Goal: Task Accomplishment & Management: Manage account settings

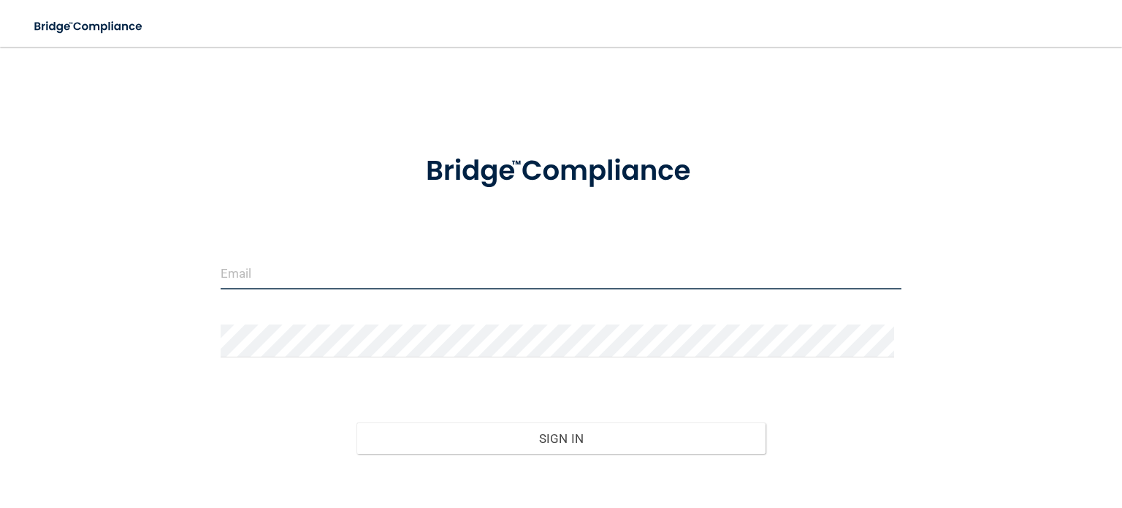
click at [278, 274] on input "email" at bounding box center [561, 272] width 681 height 33
type input "[EMAIL_ADDRESS][DOMAIN_NAME]"
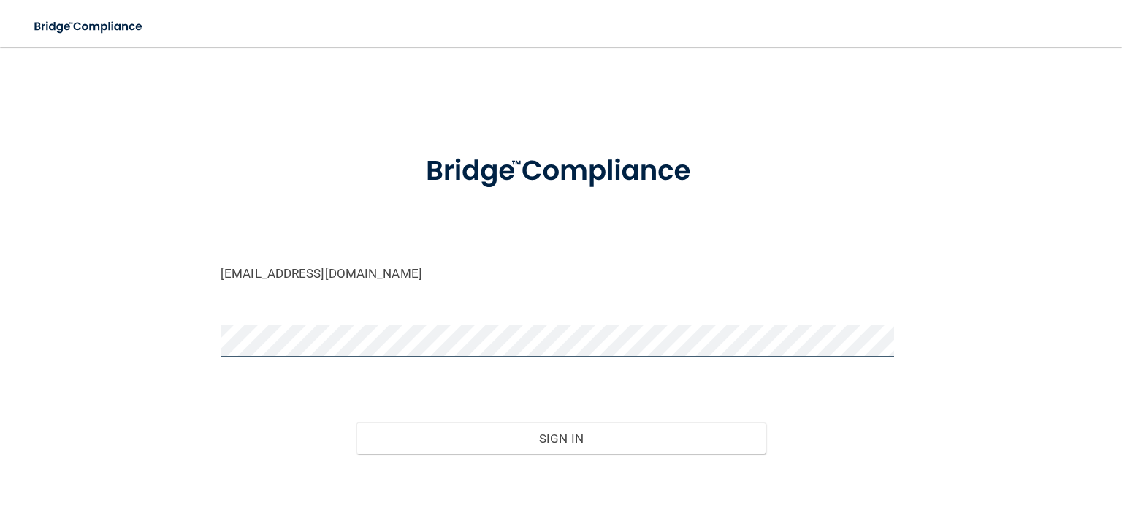
click at [357, 422] on button "Sign In" at bounding box center [561, 438] width 408 height 32
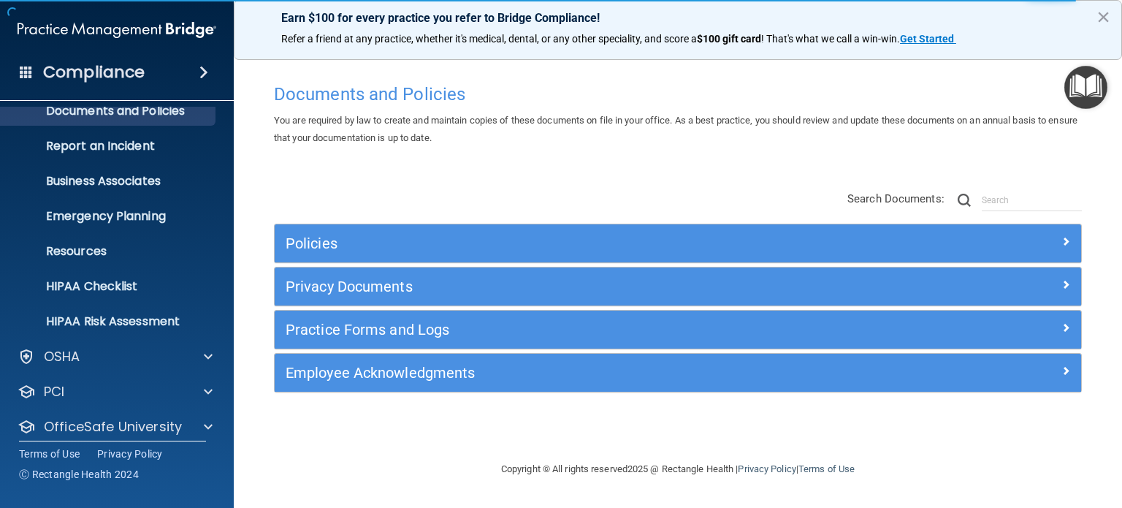
scroll to position [98, 0]
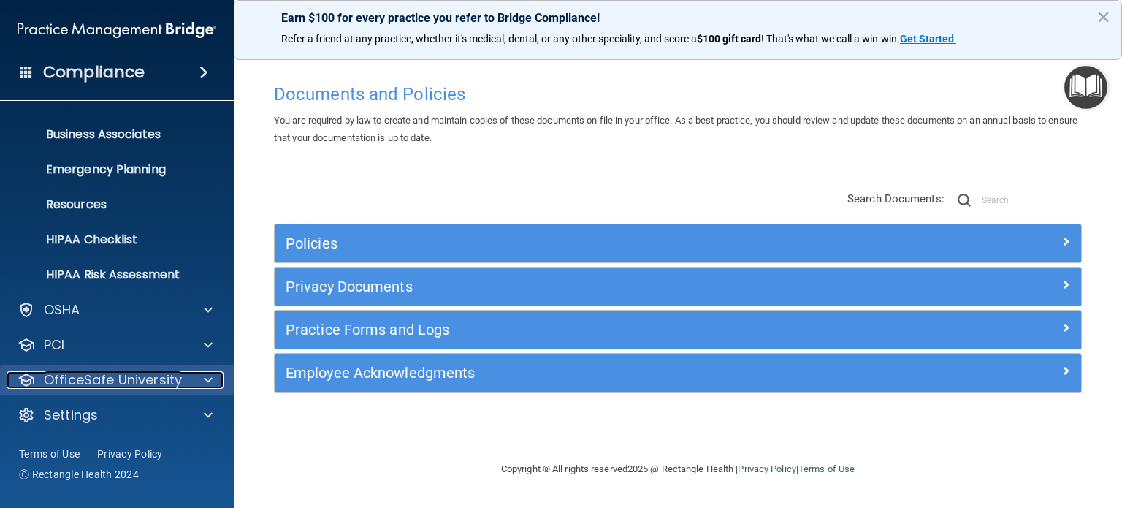
click at [202, 380] on div at bounding box center [206, 380] width 37 height 18
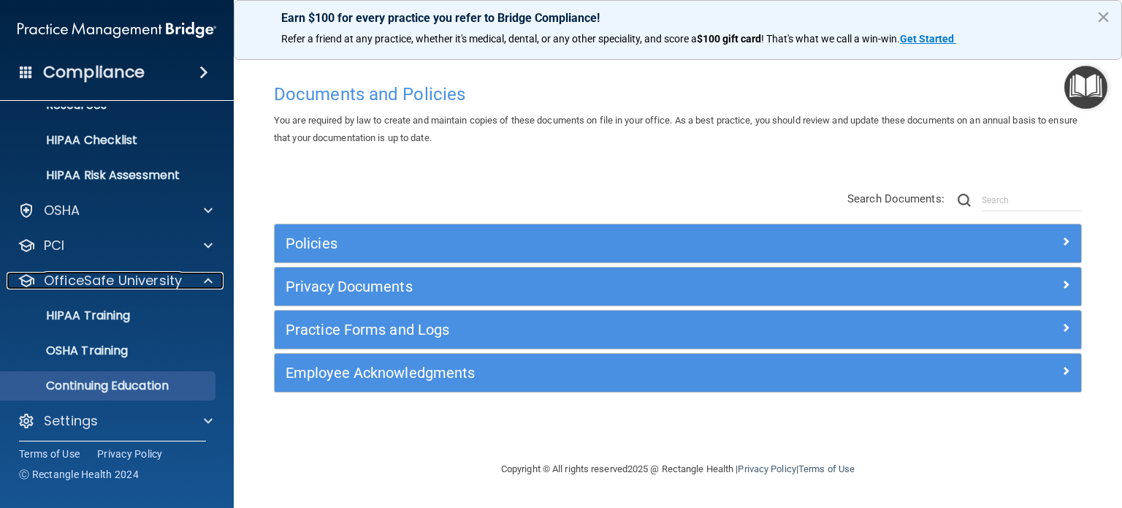
scroll to position [203, 0]
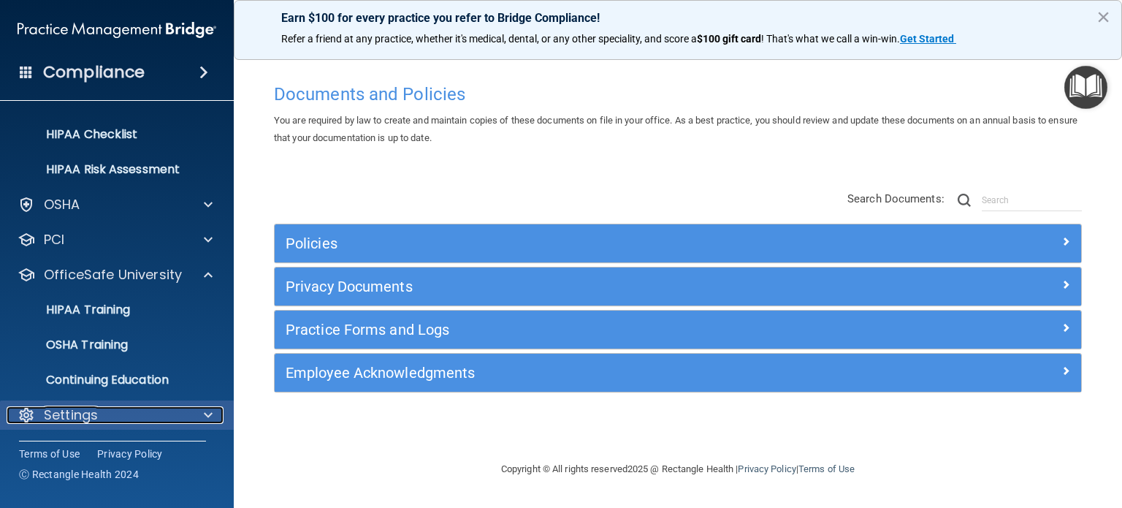
click at [224, 406] on div "Settings" at bounding box center [117, 414] width 235 height 29
click at [204, 414] on span at bounding box center [208, 415] width 9 height 18
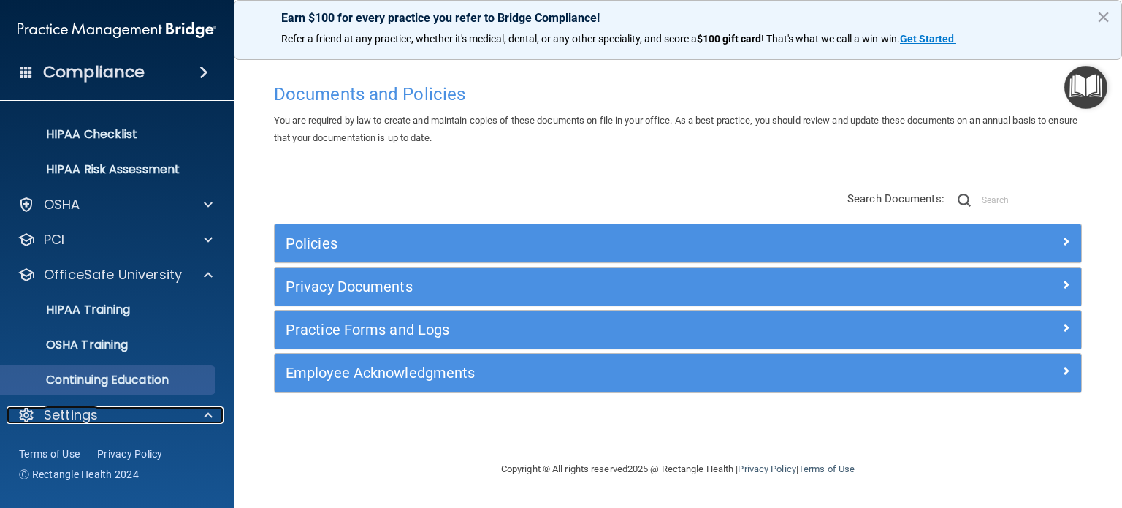
scroll to position [343, 0]
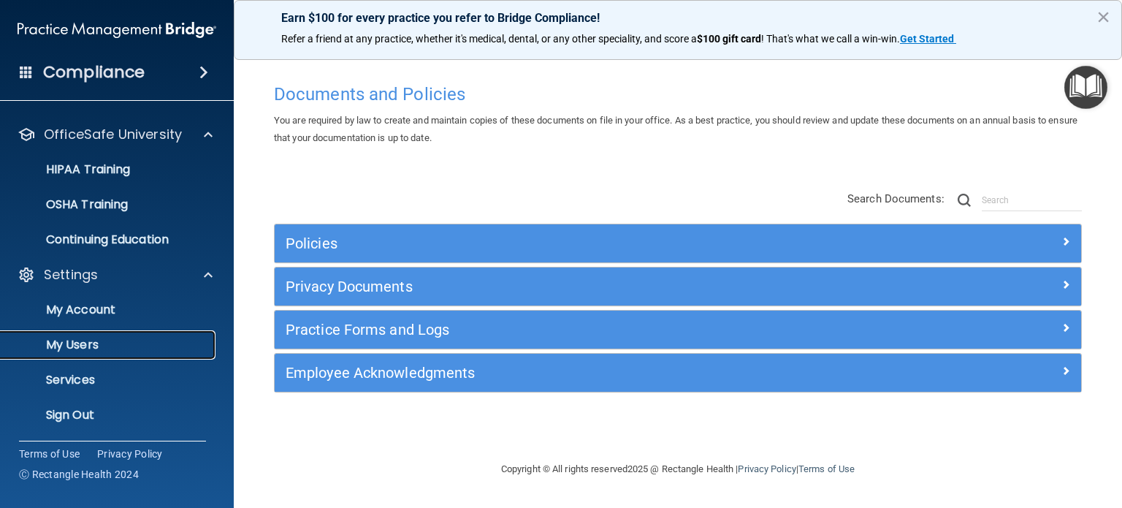
click at [73, 341] on p "My Users" at bounding box center [108, 345] width 199 height 15
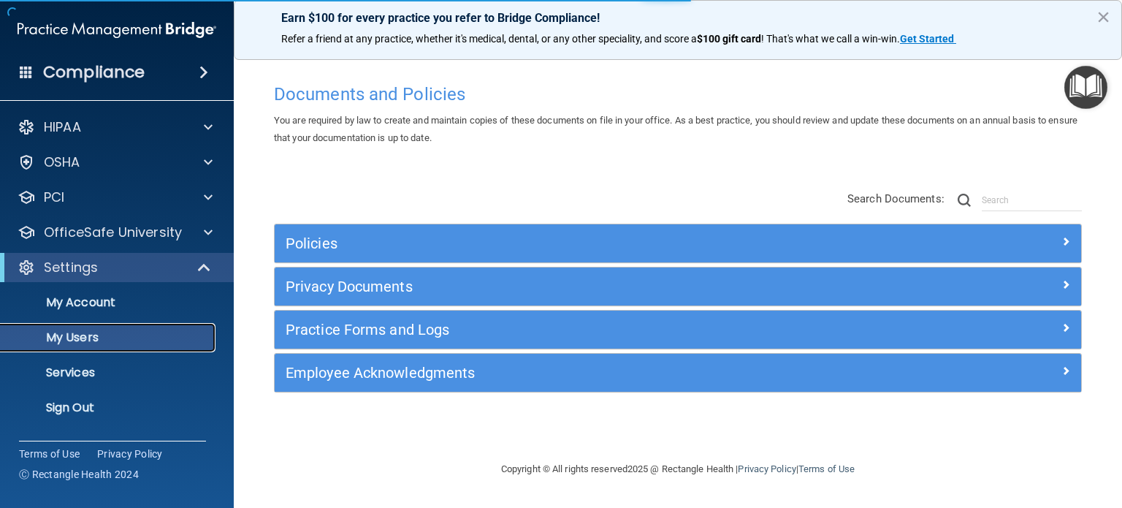
select select "20"
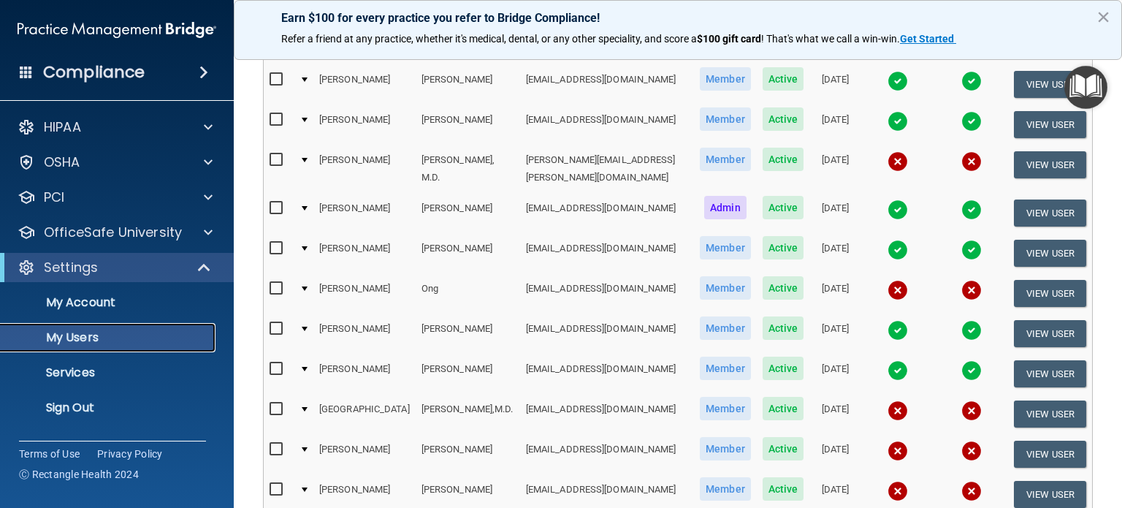
scroll to position [585, 0]
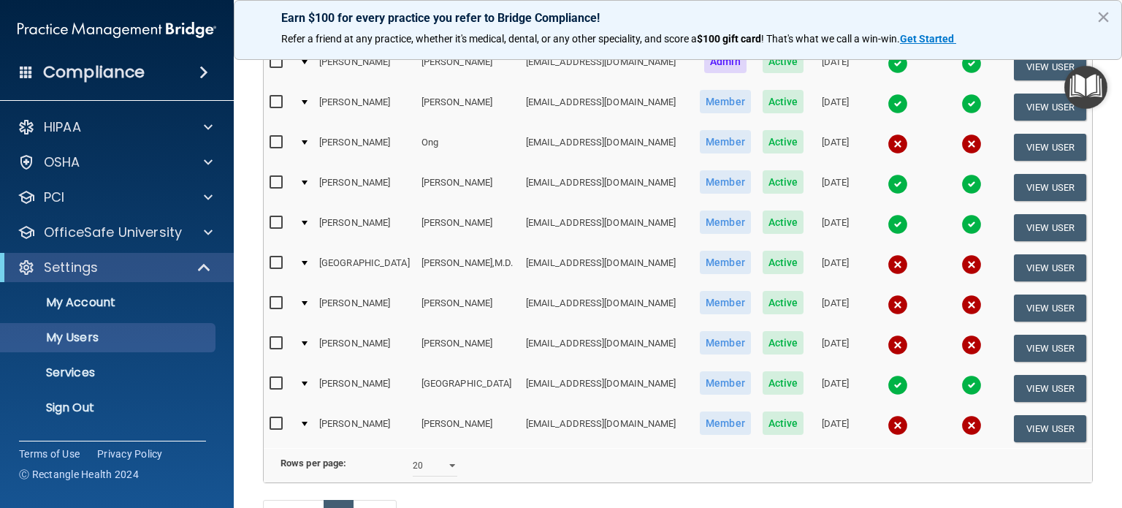
click at [273, 338] on input "checkbox" at bounding box center [278, 344] width 17 height 12
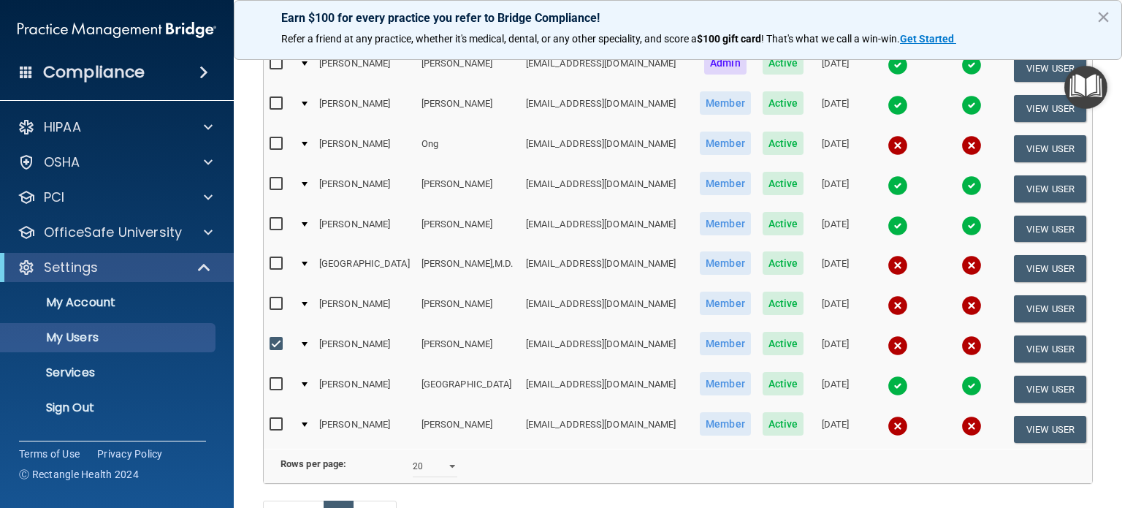
scroll to position [585, 0]
click at [275, 338] on input "checkbox" at bounding box center [278, 344] width 17 height 12
checkbox input "false"
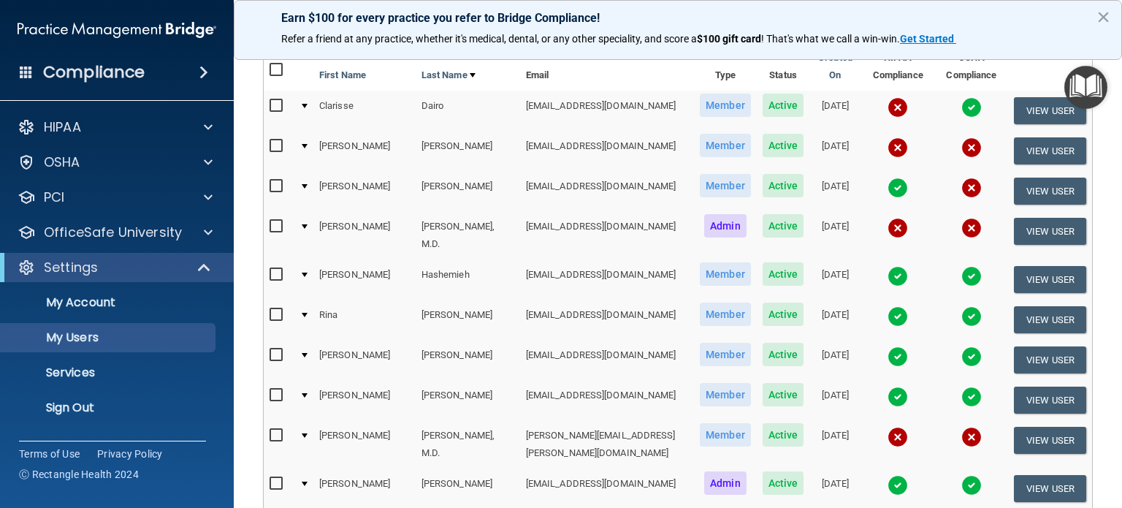
scroll to position [146, 0]
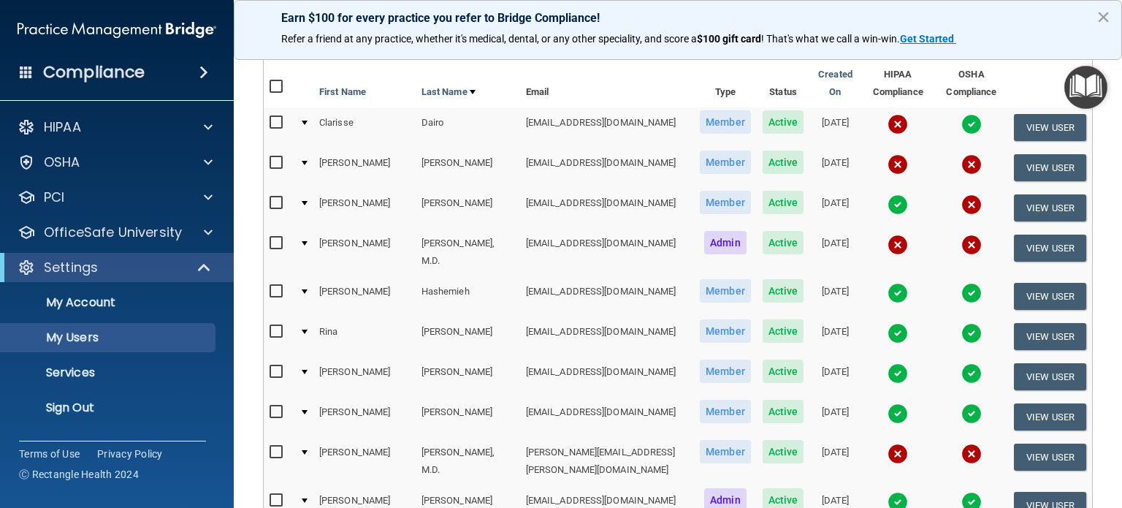
click at [278, 237] on input "checkbox" at bounding box center [278, 243] width 17 height 12
checkbox input "true"
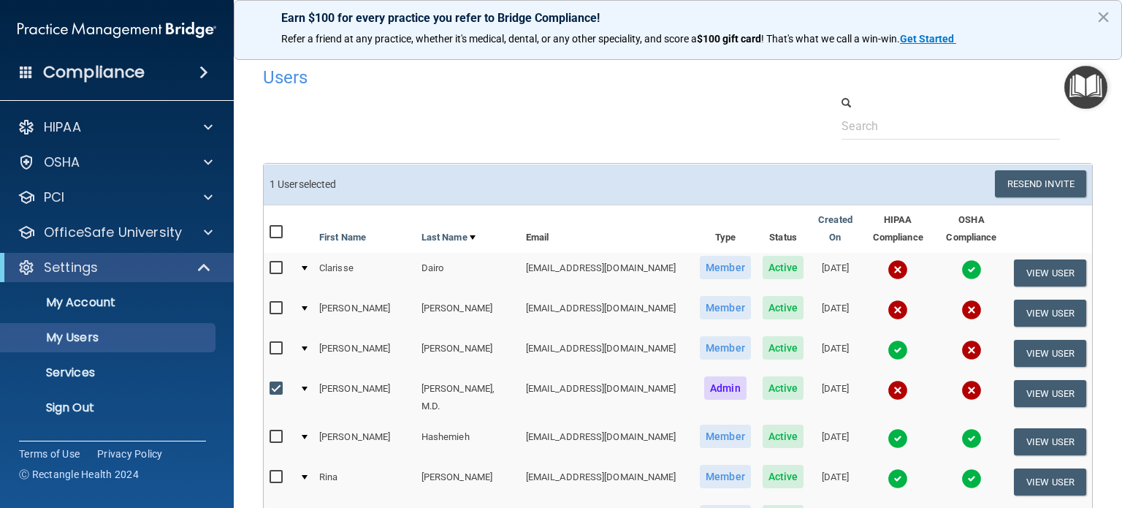
scroll to position [0, 0]
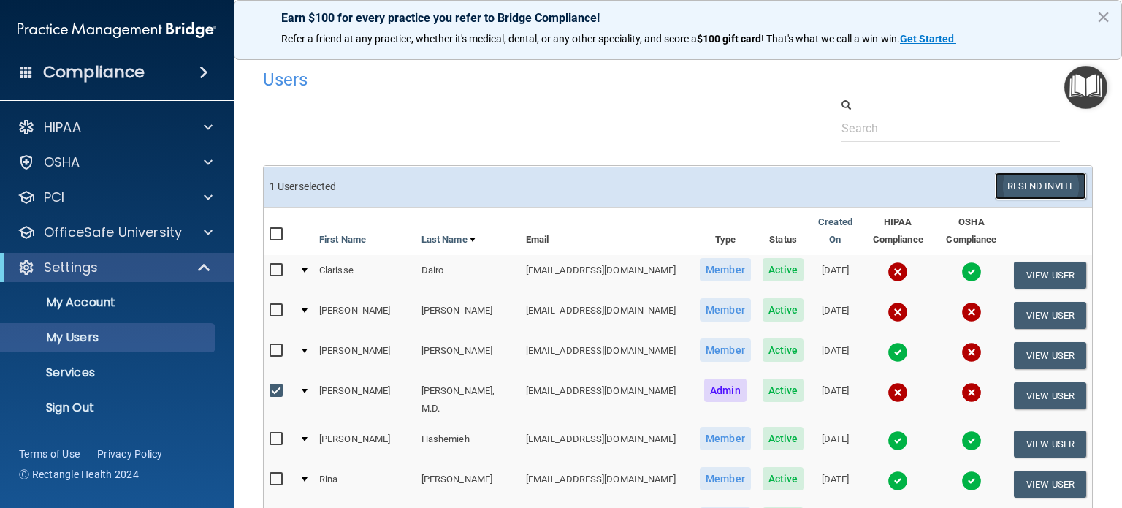
click at [1034, 187] on button "Resend Invite" at bounding box center [1040, 185] width 91 height 27
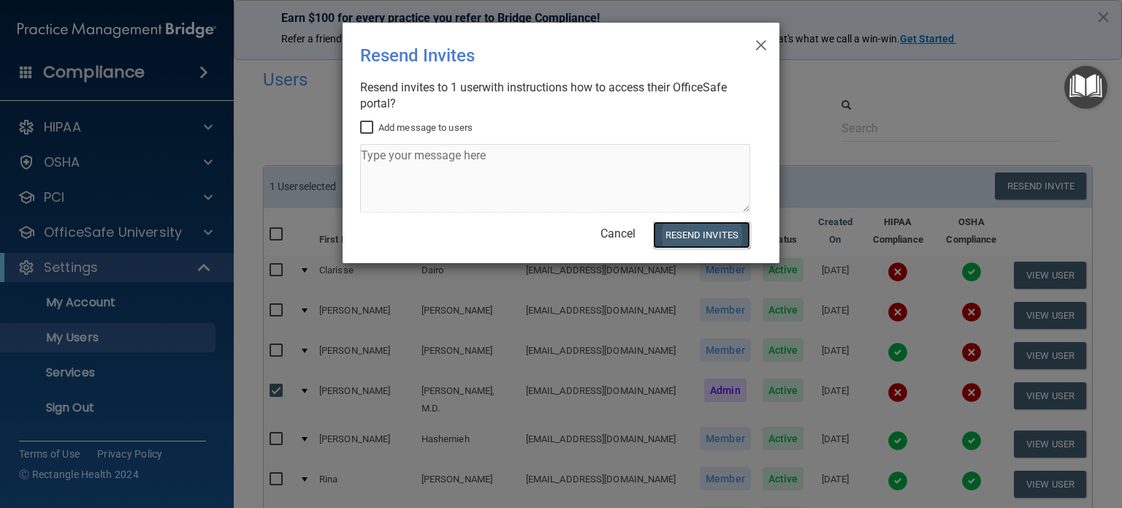
click at [699, 233] on button "Resend Invites" at bounding box center [701, 234] width 97 height 27
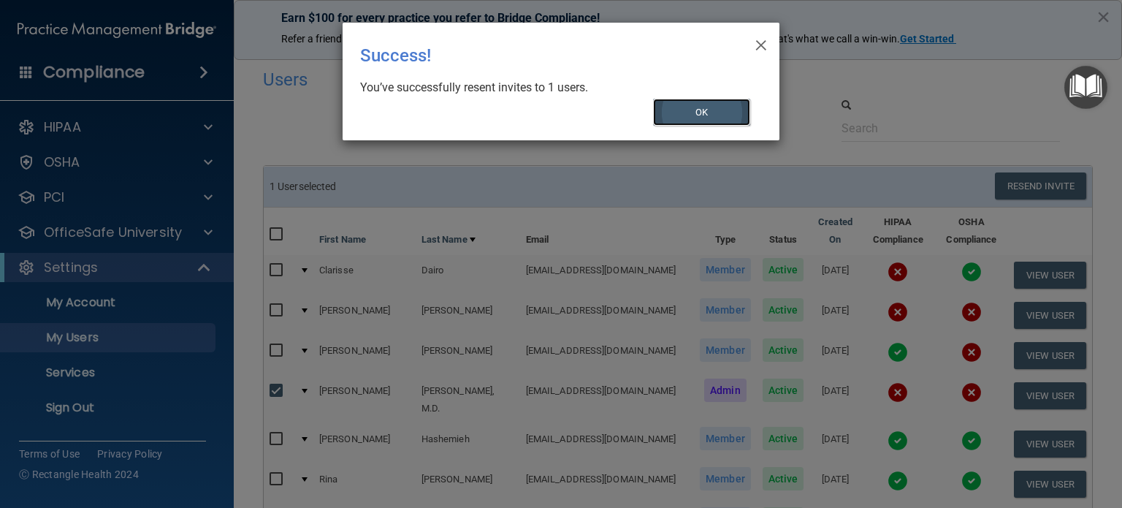
click at [699, 109] on button "OK" at bounding box center [702, 112] width 98 height 27
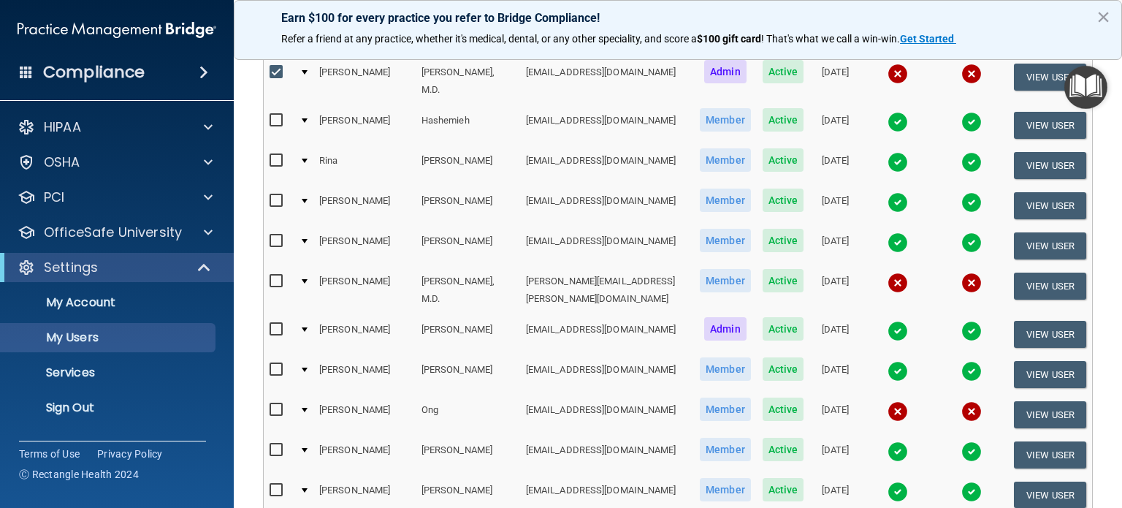
scroll to position [305, 0]
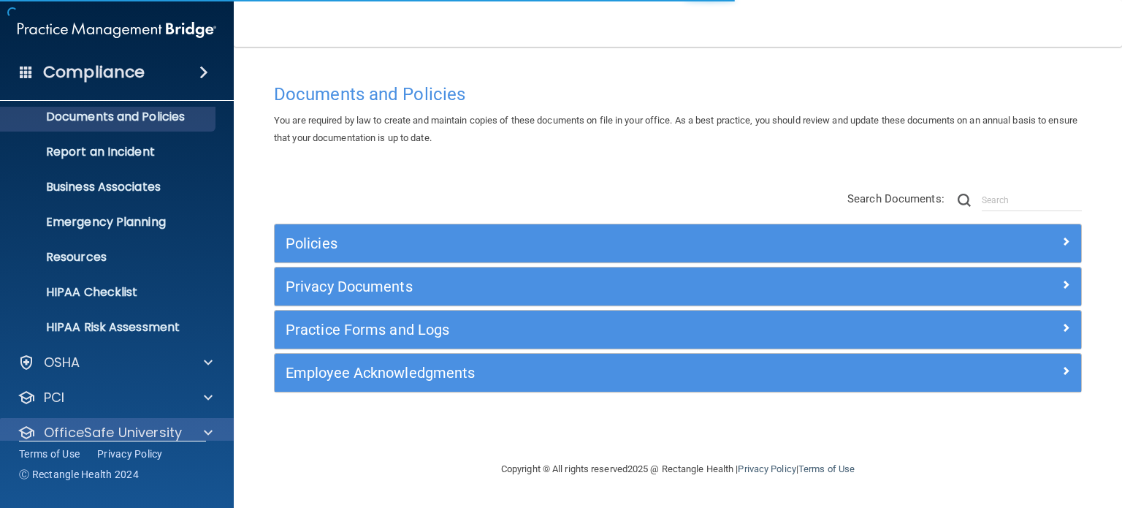
scroll to position [98, 0]
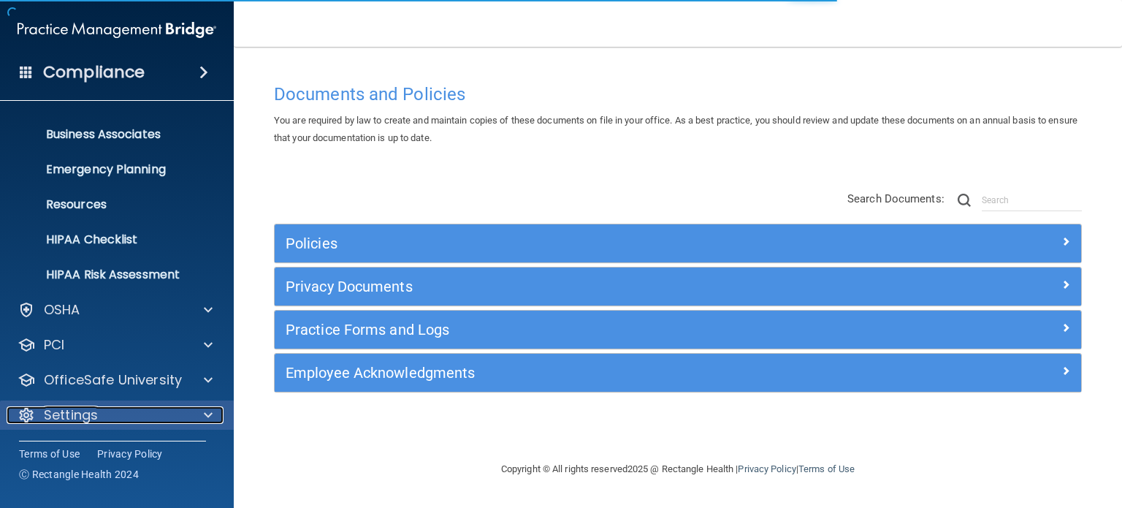
click at [50, 408] on p "Settings" at bounding box center [71, 415] width 54 height 18
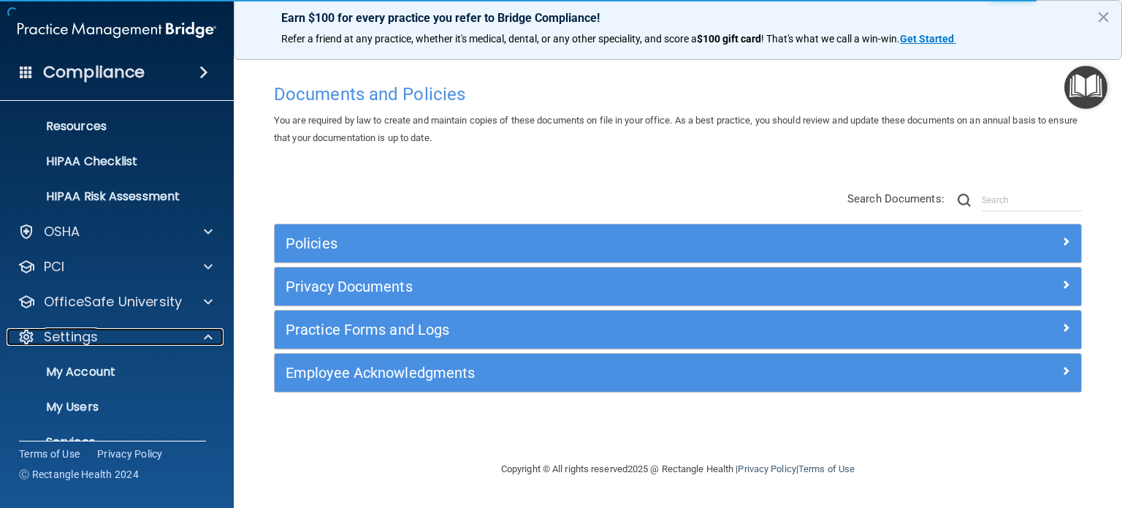
scroll to position [238, 0]
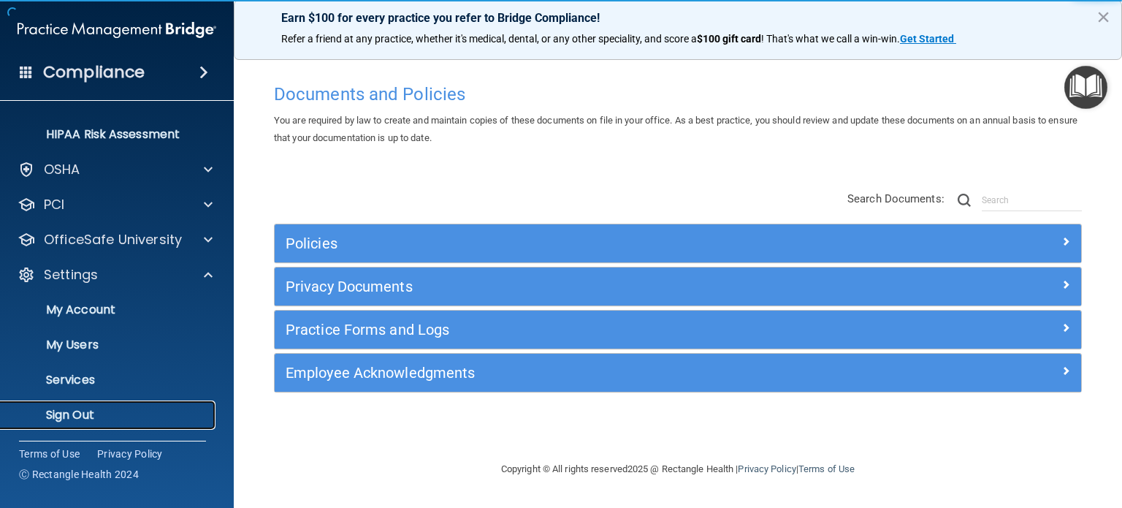
click at [85, 411] on p "Sign Out" at bounding box center [108, 415] width 199 height 15
